Goal: Information Seeking & Learning: Learn about a topic

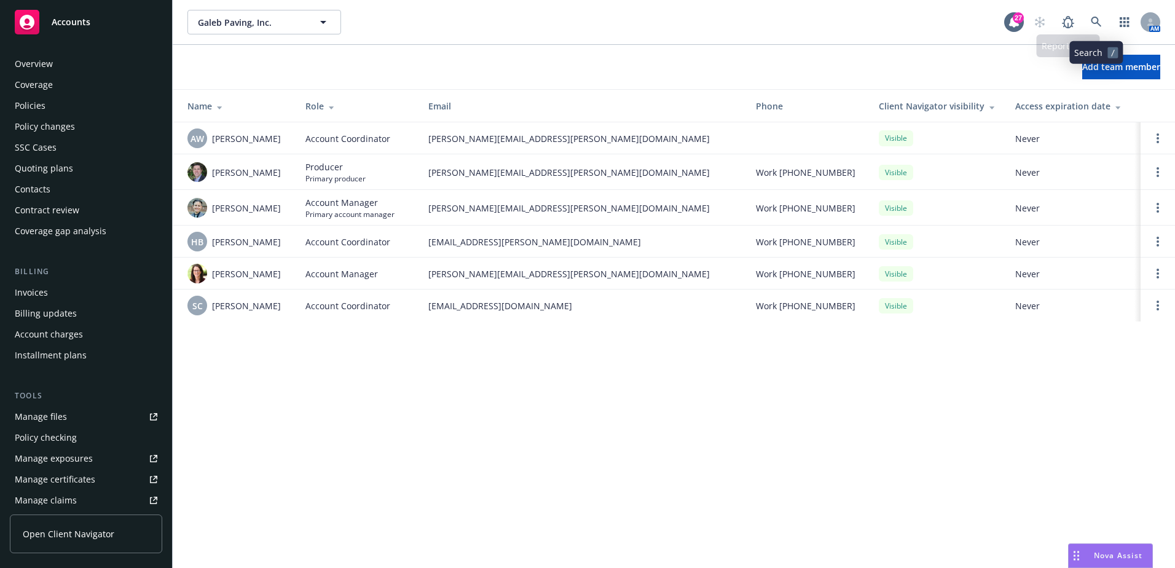
click at [1095, 28] on link at bounding box center [1096, 22] width 25 height 25
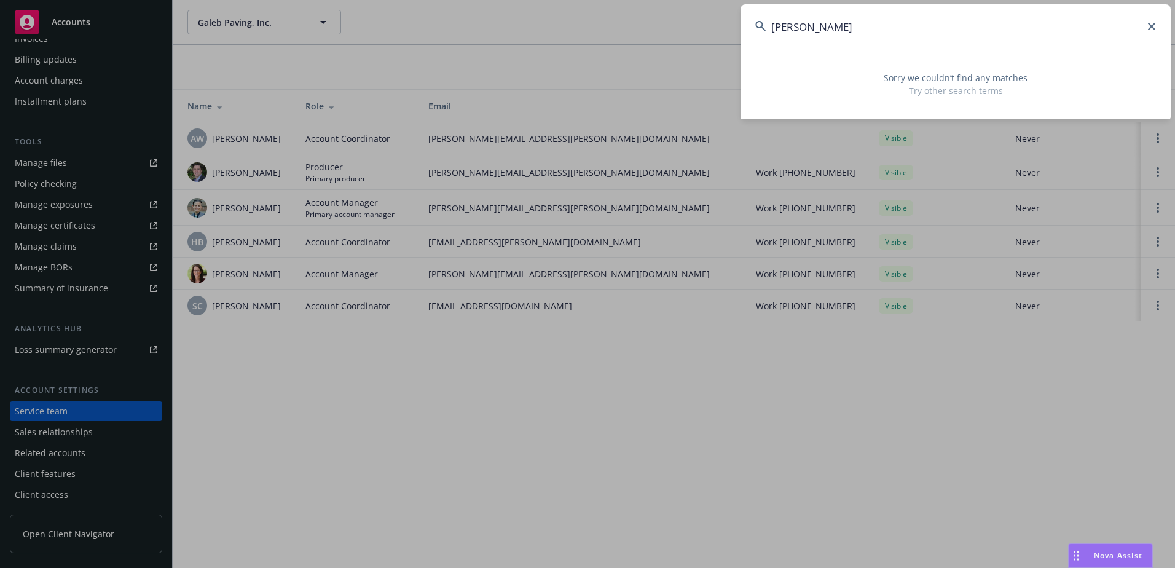
drag, startPoint x: 935, startPoint y: 23, endPoint x: 739, endPoint y: 9, distance: 197.2
click at [739, 9] on div "rm meyers Sorry we couldn’t find any matches Try other search terms" at bounding box center [587, 284] width 1175 height 568
type input "R M Mey"
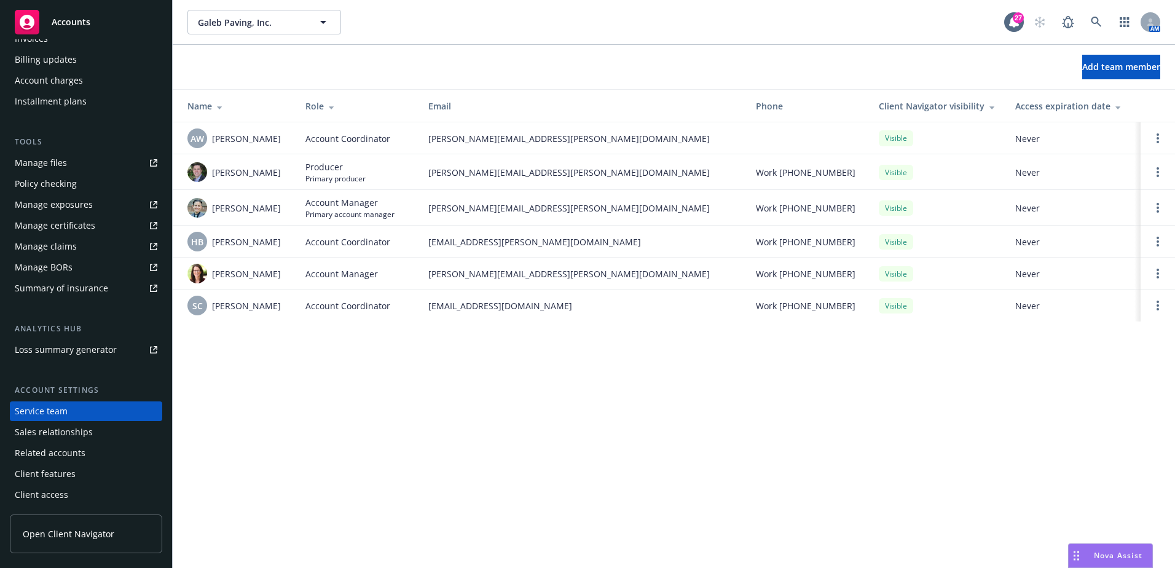
click at [85, 23] on span "Accounts" at bounding box center [71, 22] width 39 height 10
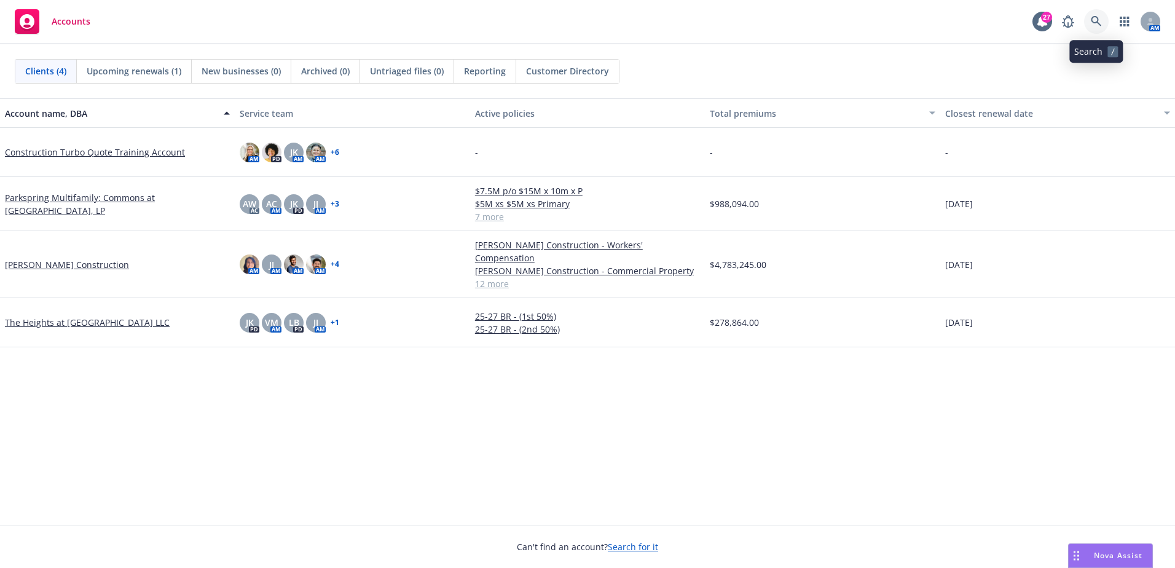
click at [1102, 23] on link at bounding box center [1096, 21] width 25 height 25
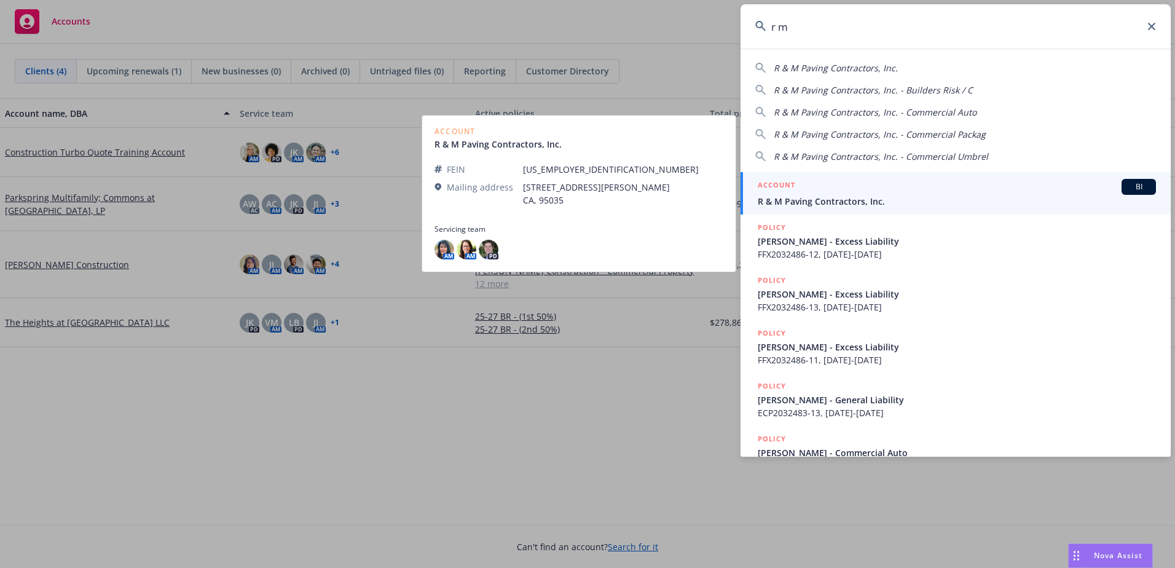
type input "r m"
click at [828, 189] on div "ACCOUNT BI" at bounding box center [957, 187] width 398 height 16
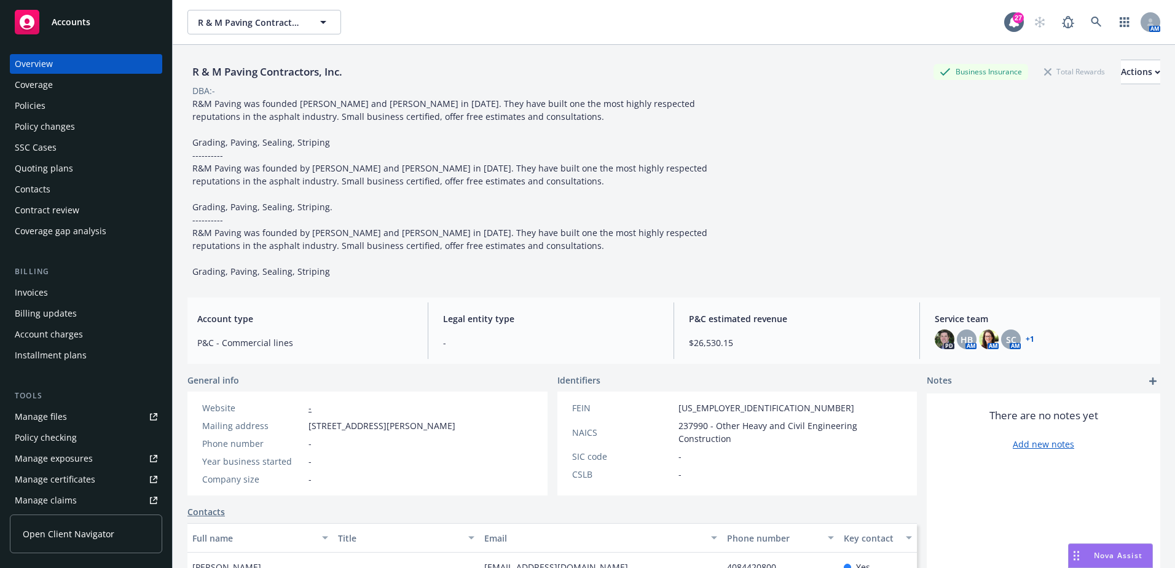
click at [60, 106] on div "Policies" at bounding box center [86, 106] width 143 height 20
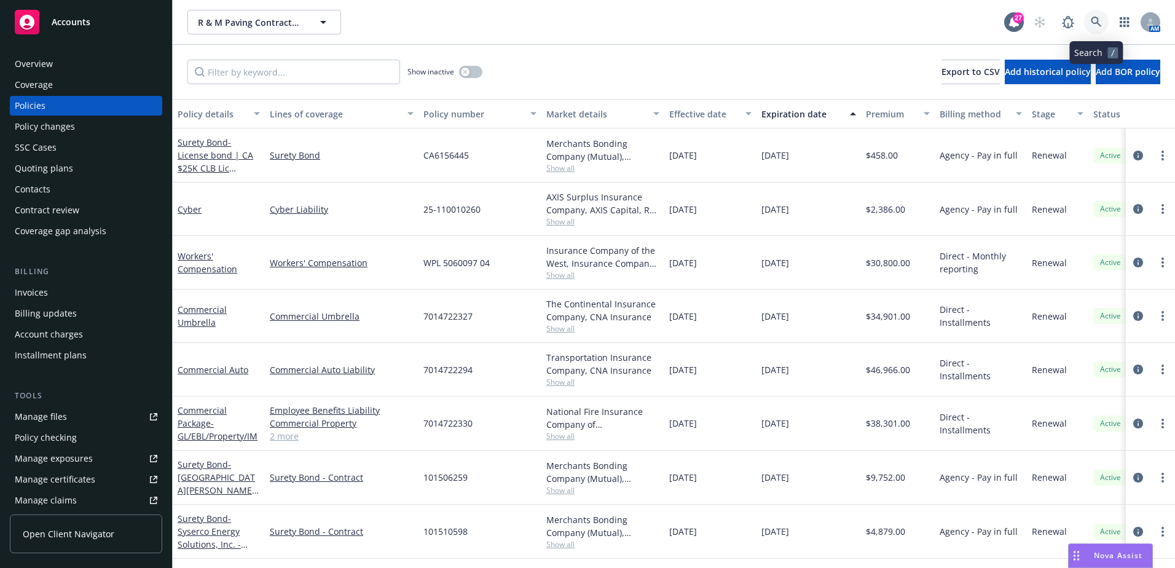
click at [1101, 20] on icon at bounding box center [1096, 22] width 11 height 11
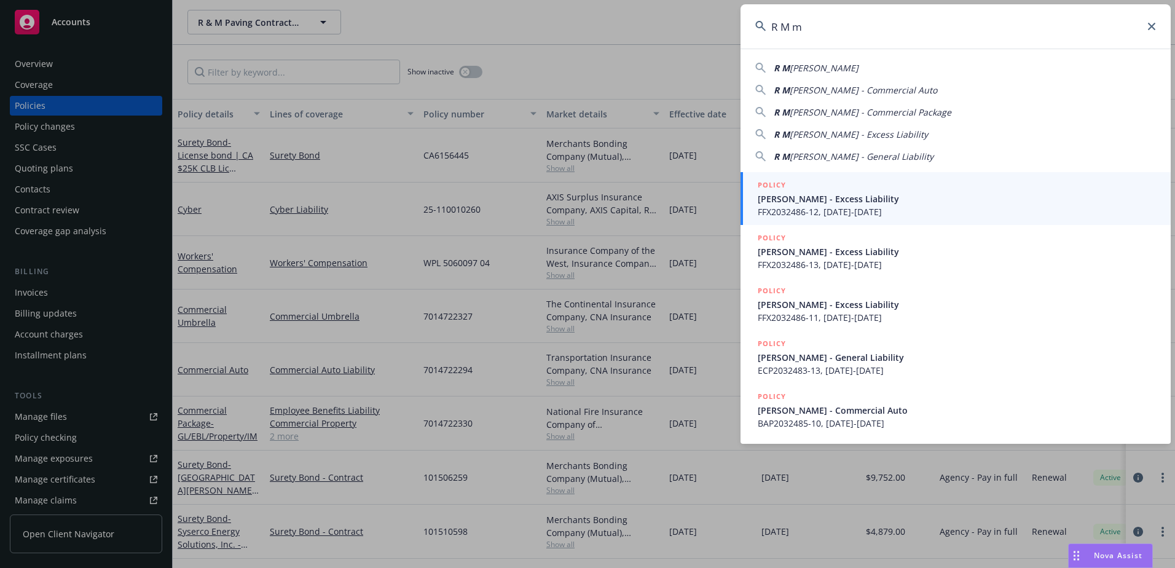
click at [808, 68] on span "Myers" at bounding box center [824, 68] width 69 height 12
type input "[PERSON_NAME]"
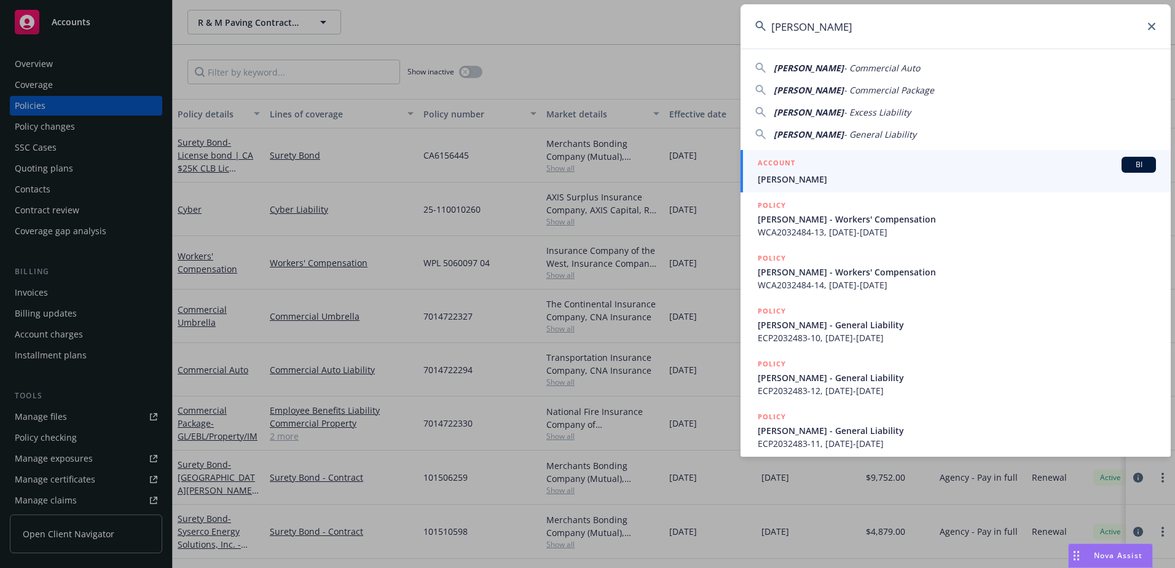
click at [806, 169] on div "ACCOUNT BI" at bounding box center [957, 165] width 398 height 16
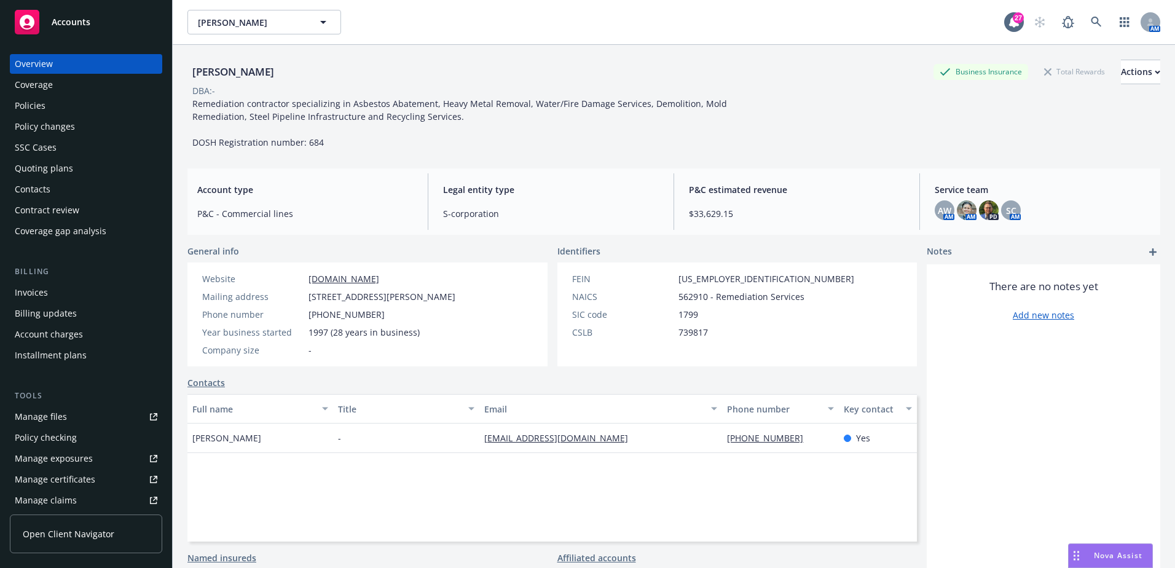
click at [76, 111] on div "Policies" at bounding box center [86, 106] width 143 height 20
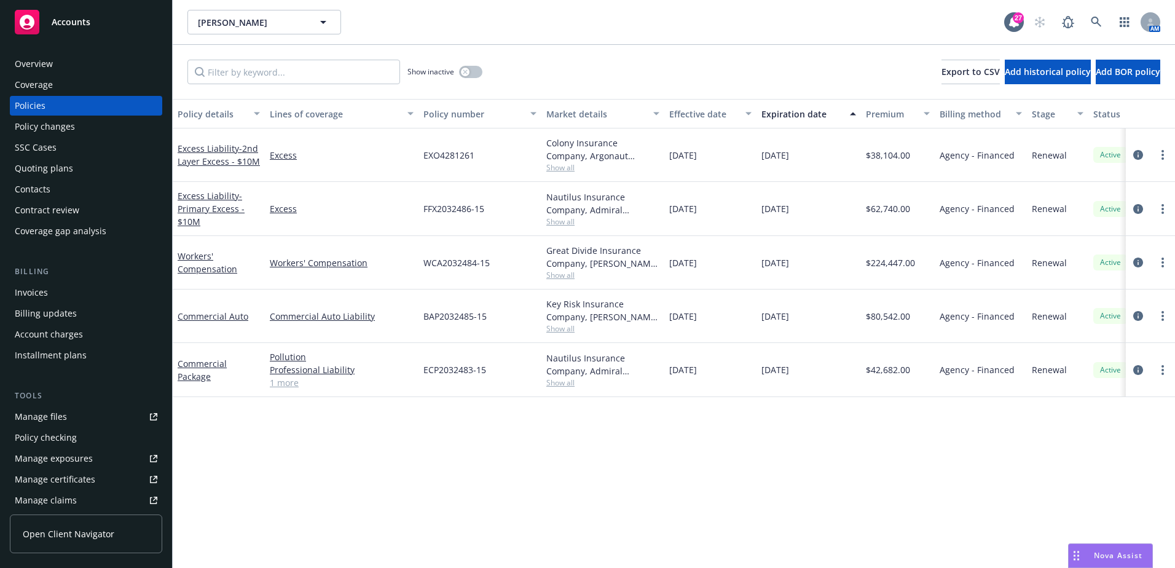
click at [40, 170] on div "Quoting plans" at bounding box center [44, 169] width 58 height 20
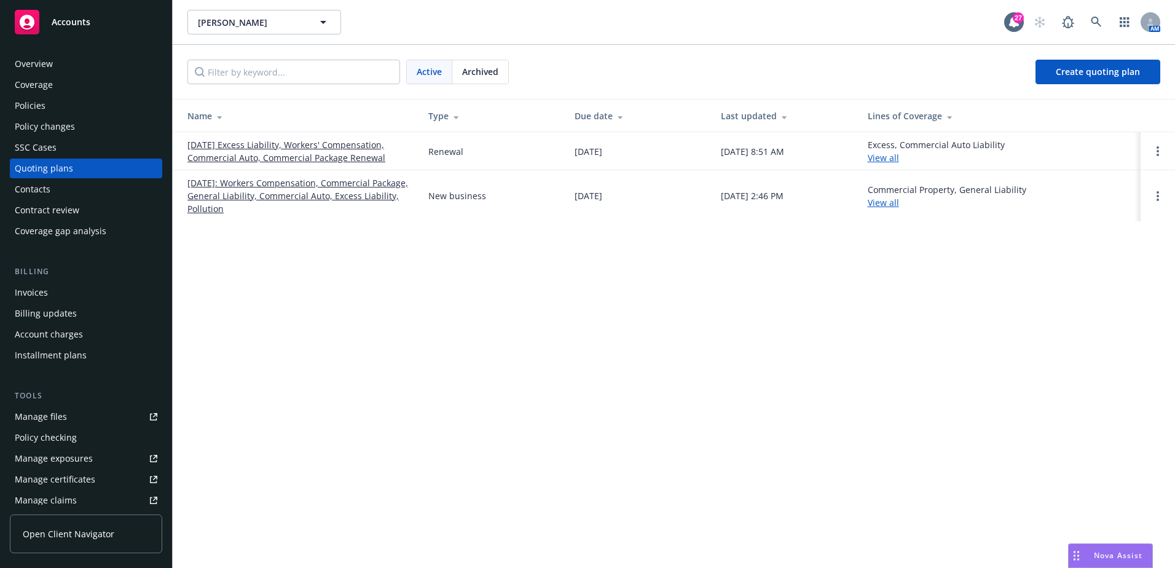
click at [251, 195] on link "07/10/2024: Workers Compensation, Commercial Package, General Liability, Commer…" at bounding box center [297, 195] width 221 height 39
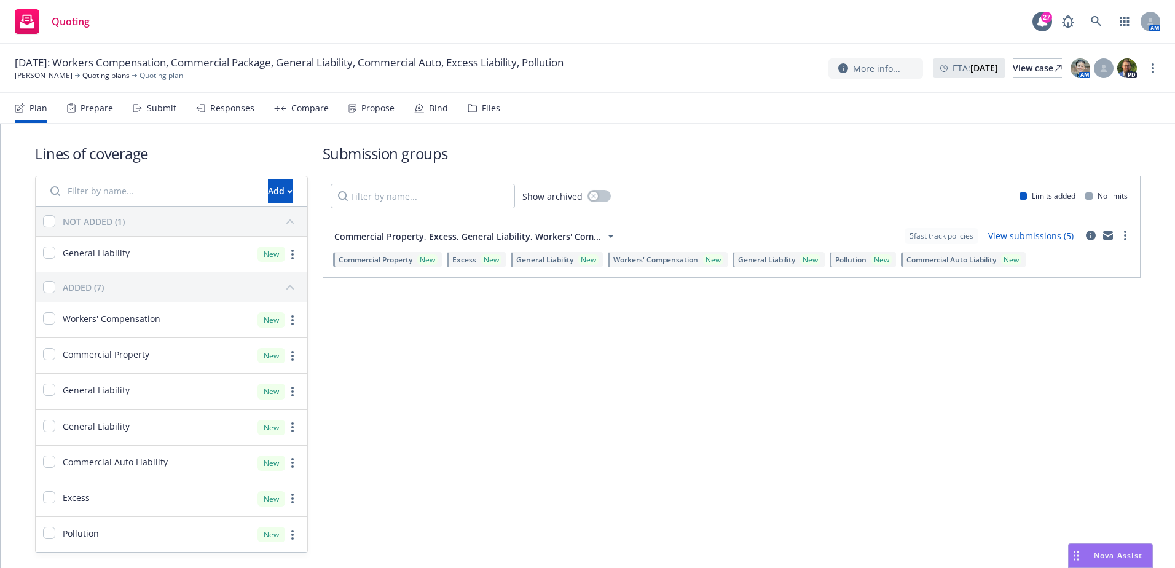
click at [690, 259] on span "Workers' Compensation" at bounding box center [655, 259] width 85 height 10
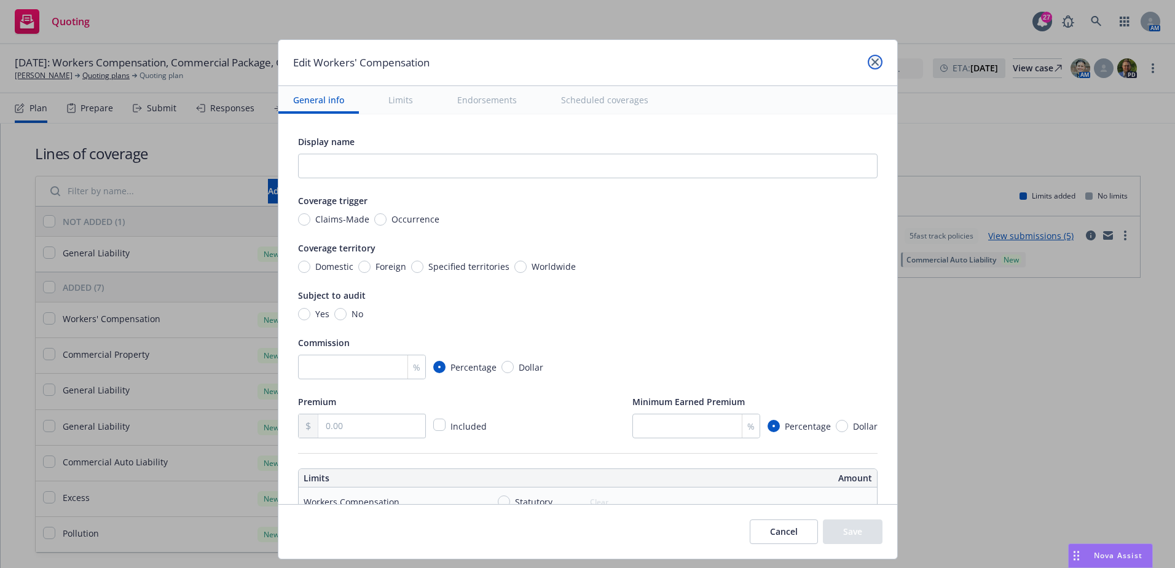
click at [873, 68] on link "close" at bounding box center [875, 62] width 15 height 15
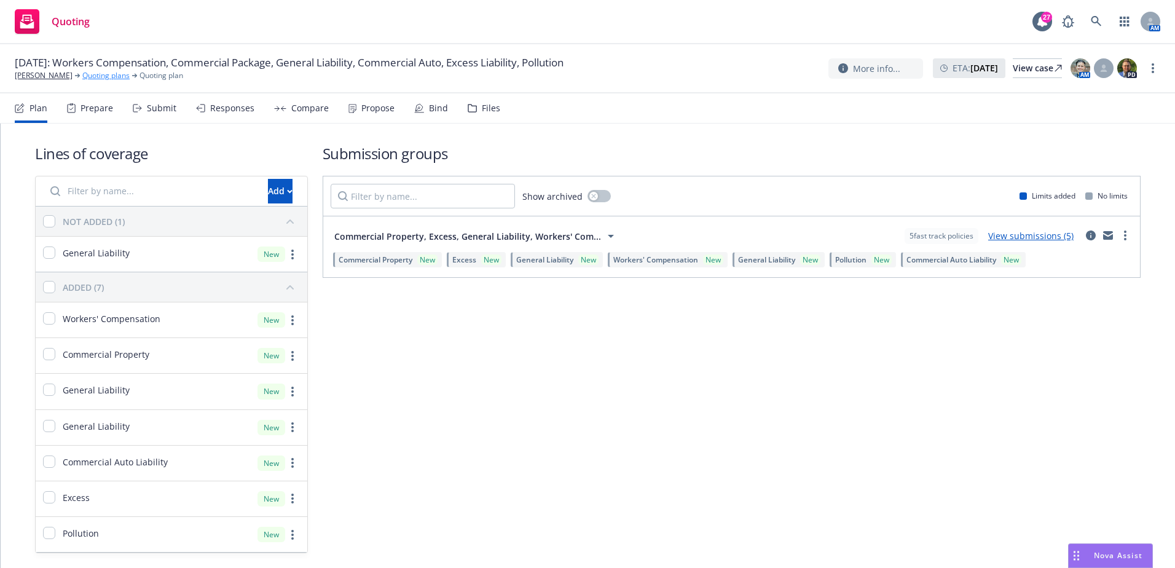
click at [82, 73] on link "Quoting plans" at bounding box center [105, 75] width 47 height 11
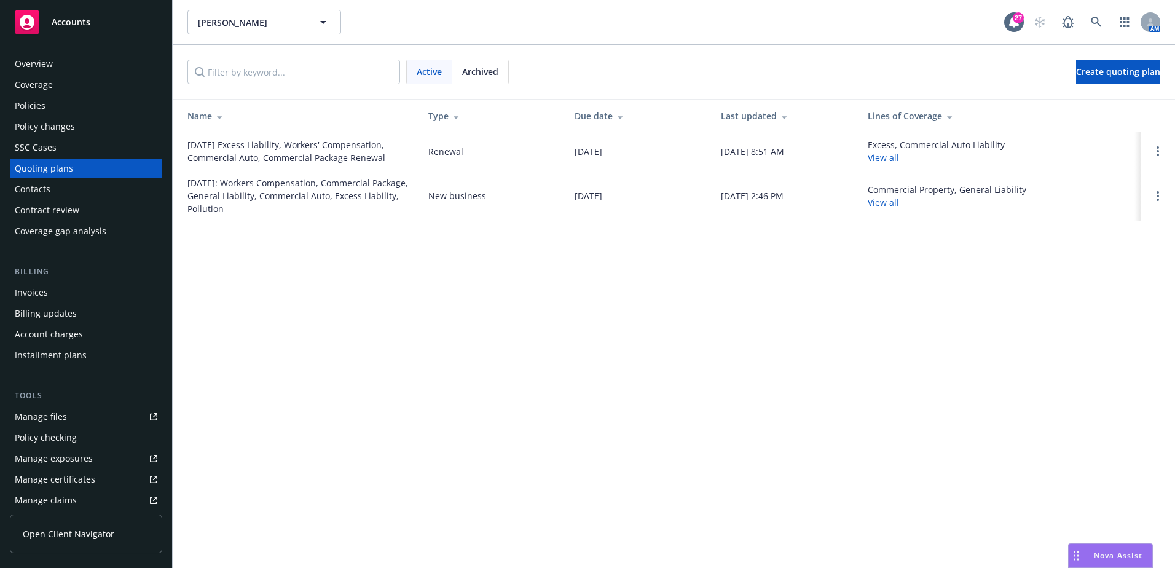
click at [234, 152] on link "[DATE] Excess Liability, Workers' Compensation, Commercial Auto, Commercial Pac…" at bounding box center [297, 151] width 221 height 26
